Goal: Use online tool/utility: Utilize a website feature to perform a specific function

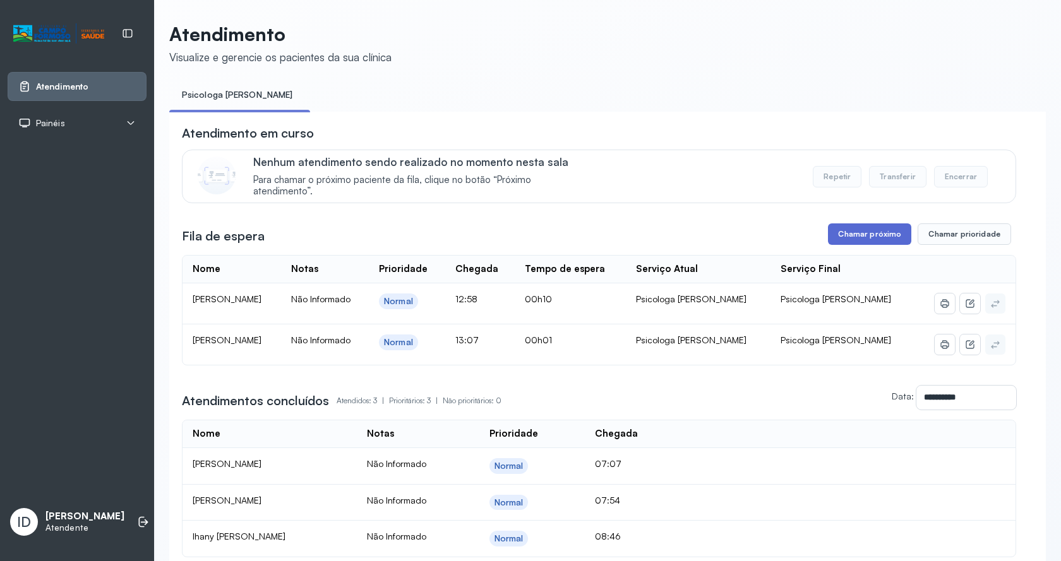
click at [882, 242] on button "Chamar próximo" at bounding box center [869, 233] width 83 height 21
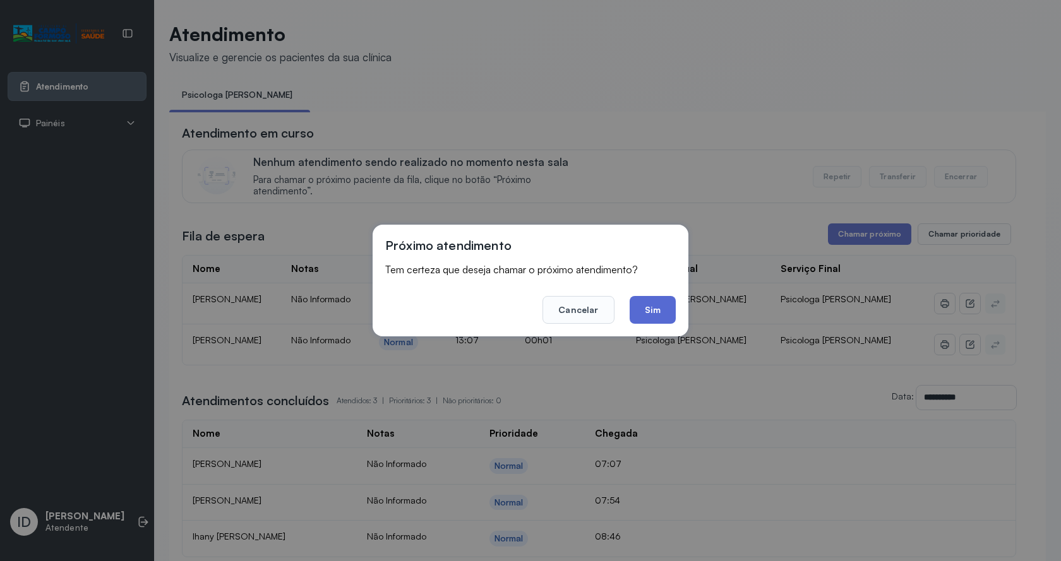
drag, startPoint x: 670, startPoint y: 309, endPoint x: 587, endPoint y: 238, distance: 109.8
click at [669, 308] on button "Sim" at bounding box center [652, 310] width 46 height 28
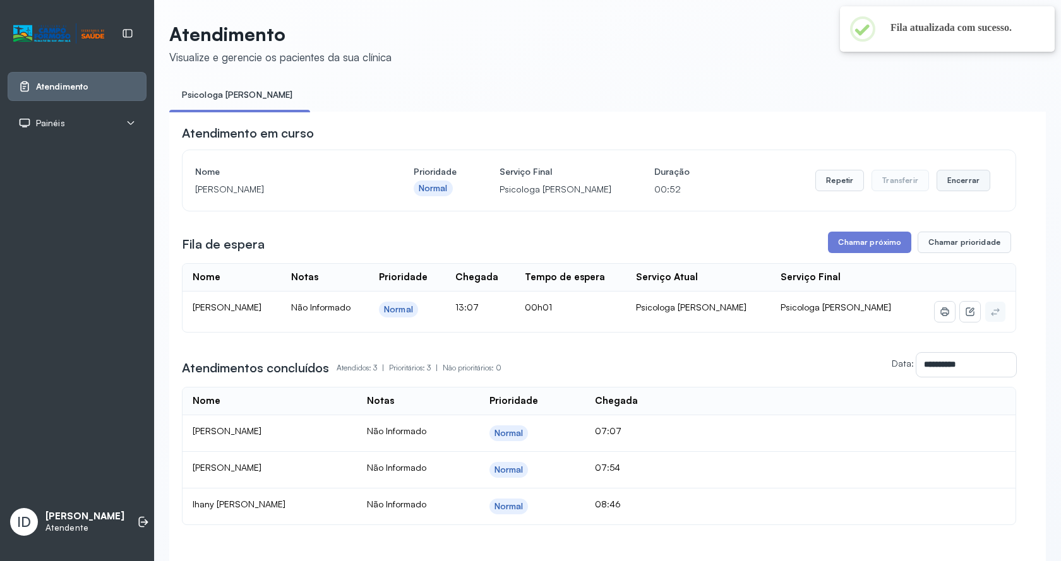
click at [952, 189] on button "Encerrar" at bounding box center [963, 180] width 54 height 21
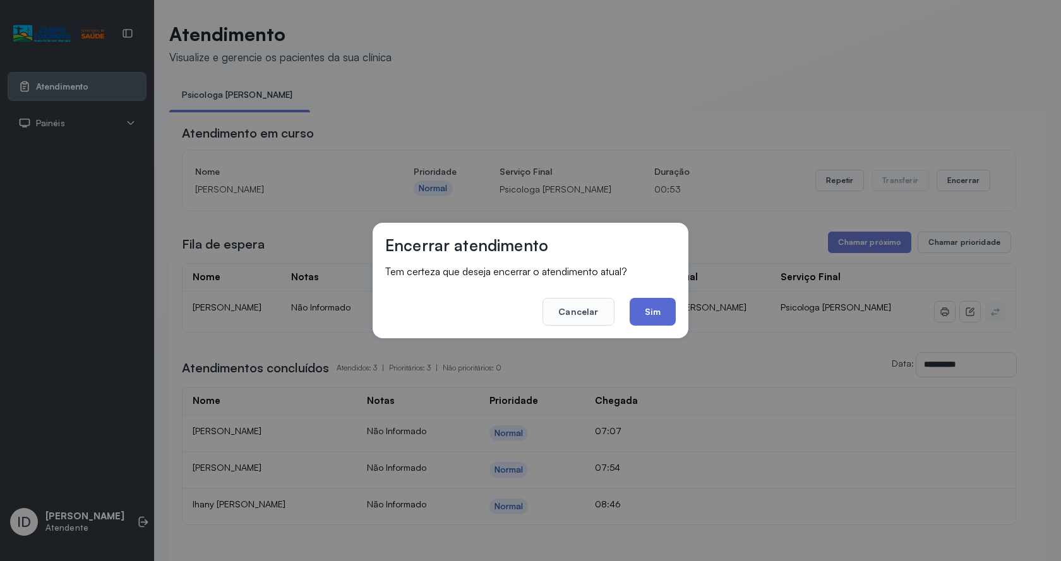
click at [672, 309] on button "Sim" at bounding box center [652, 312] width 46 height 28
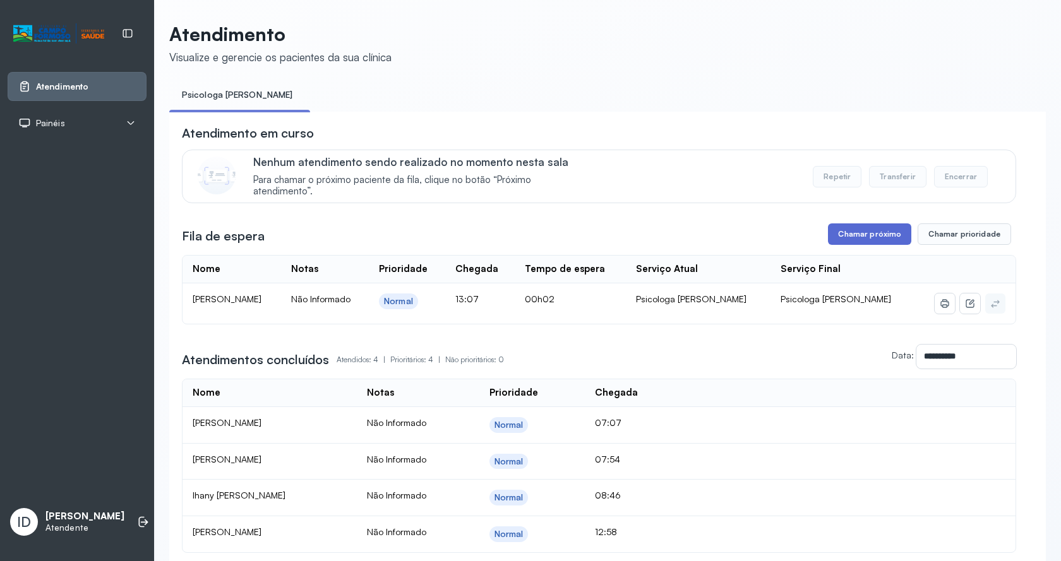
click at [876, 244] on button "Chamar próximo" at bounding box center [869, 233] width 83 height 21
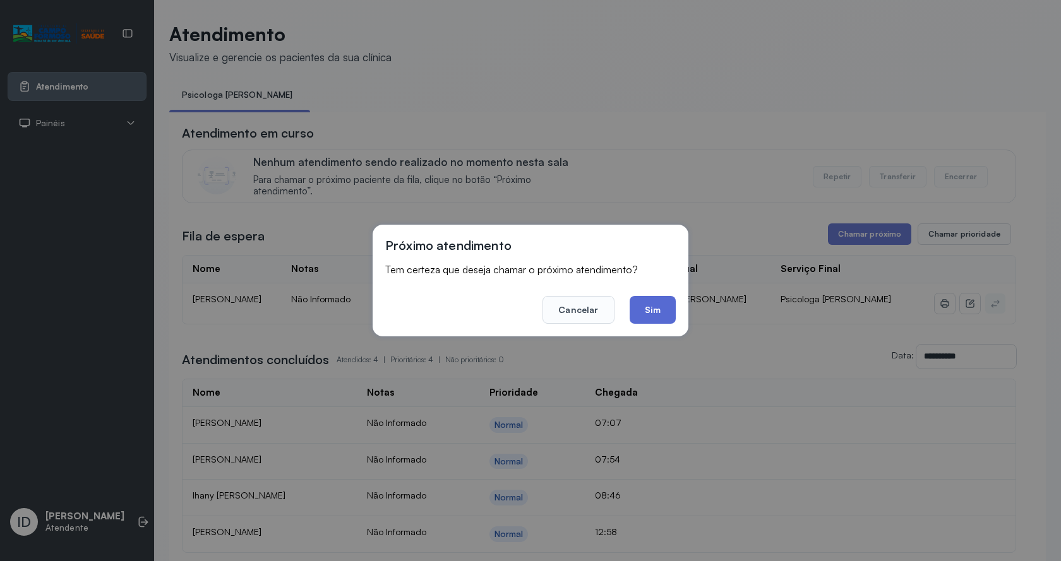
click at [646, 313] on button "Sim" at bounding box center [652, 310] width 46 height 28
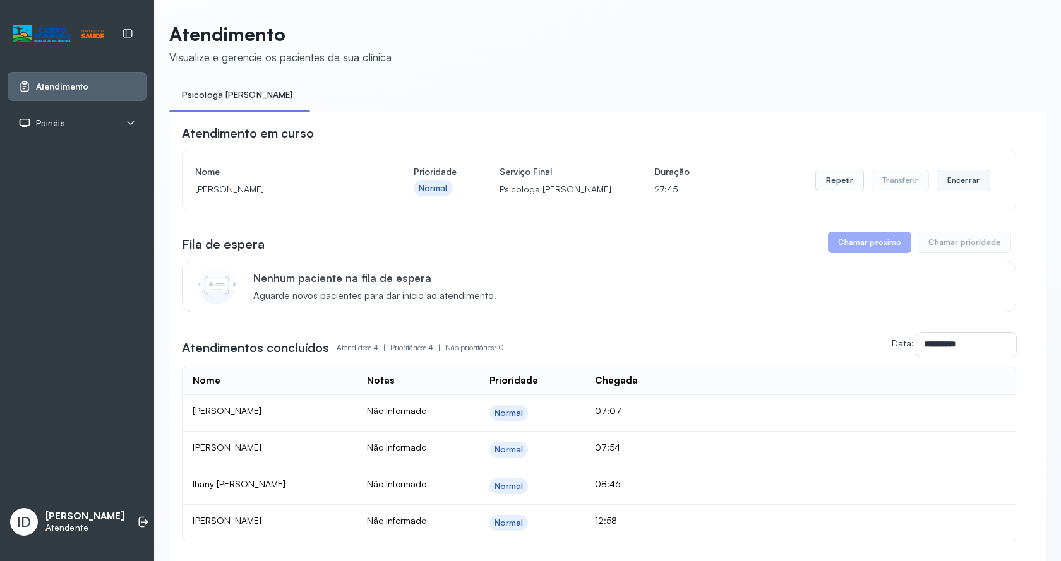
click at [968, 176] on button "Encerrar" at bounding box center [963, 180] width 54 height 21
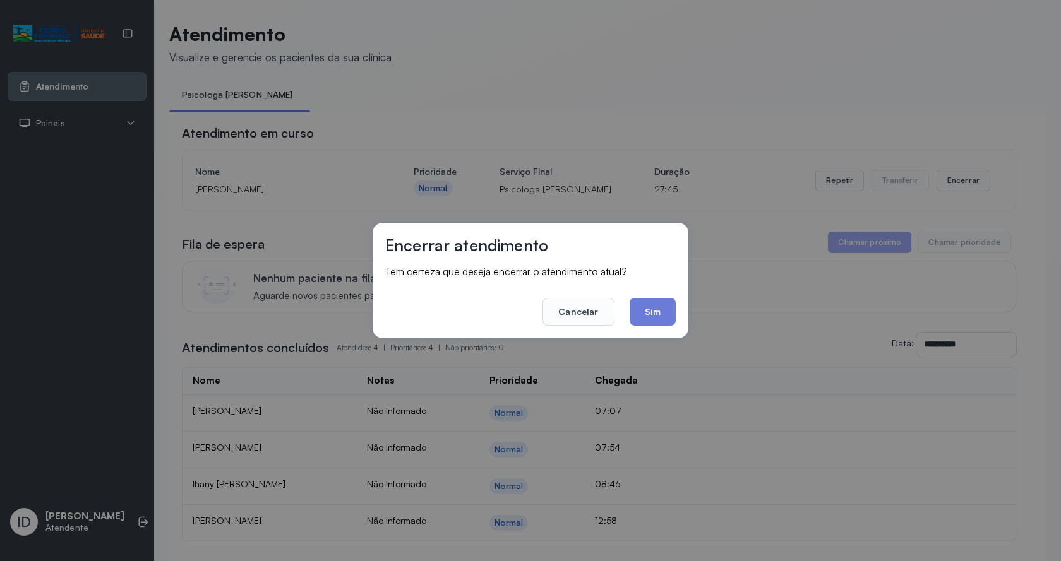
click at [652, 316] on button "Sim" at bounding box center [652, 312] width 46 height 28
